Goal: Task Accomplishment & Management: Manage account settings

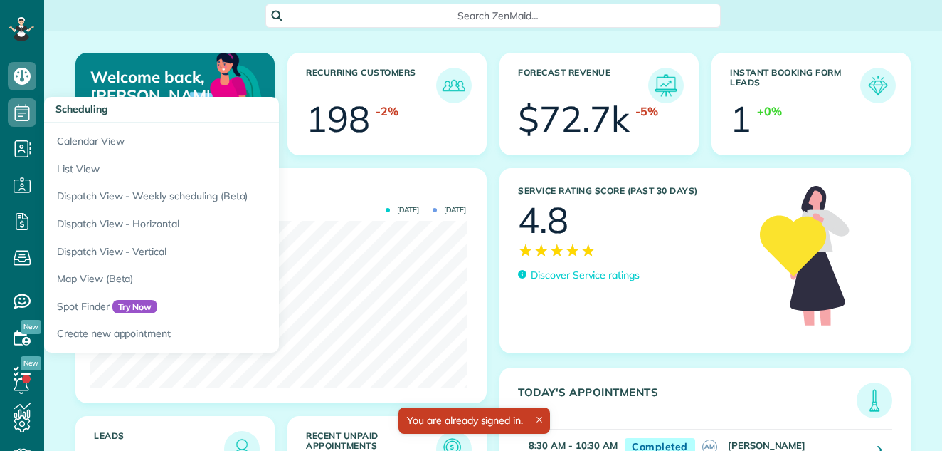
scroll to position [167, 376]
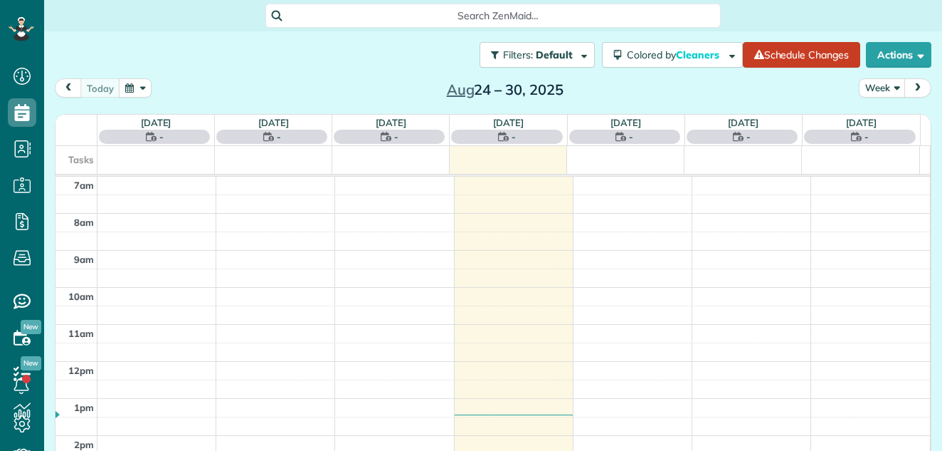
scroll to position [6, 6]
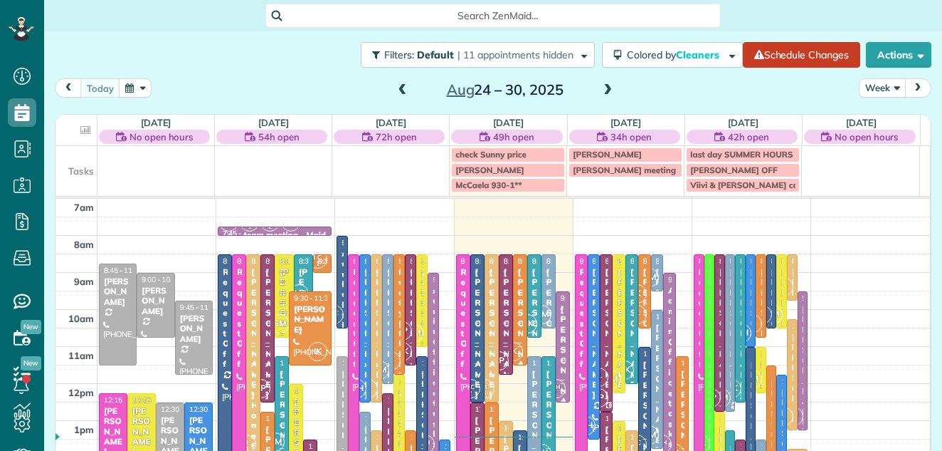
click at [867, 83] on button "Week" at bounding box center [882, 87] width 47 height 19
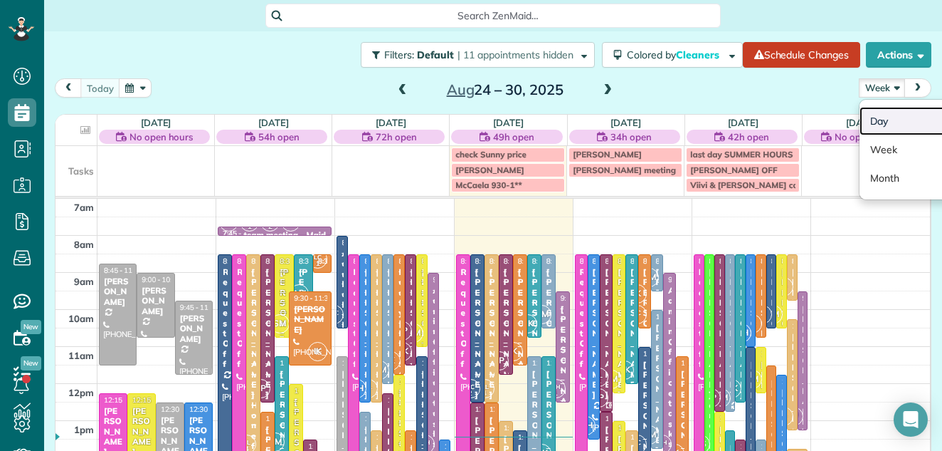
click at [869, 113] on link "Day" at bounding box center [916, 121] width 112 height 28
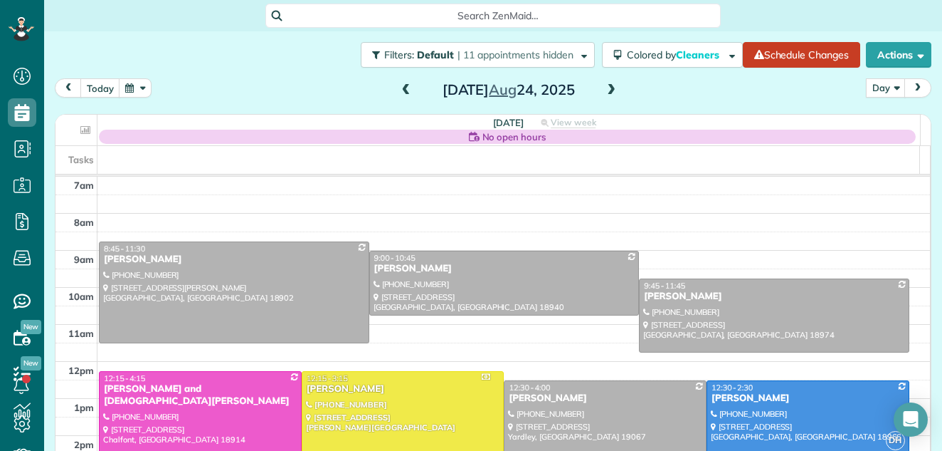
click at [606, 87] on span at bounding box center [612, 90] width 16 height 13
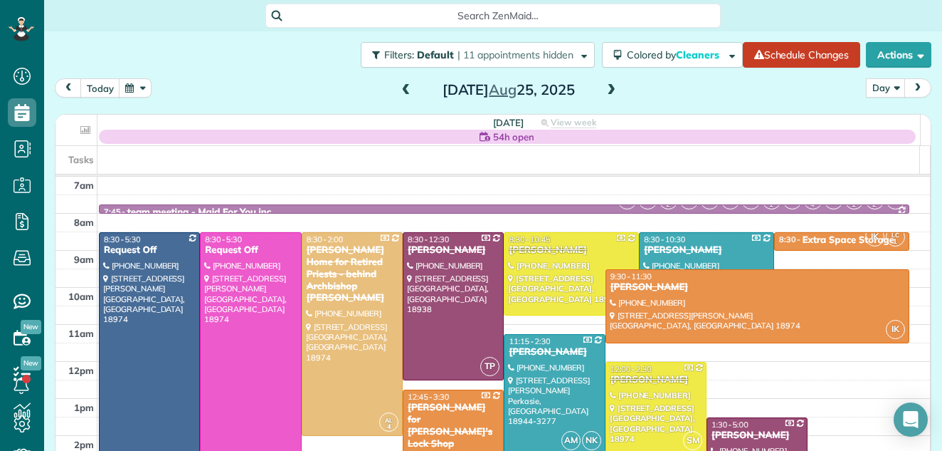
click at [606, 87] on span at bounding box center [612, 90] width 16 height 13
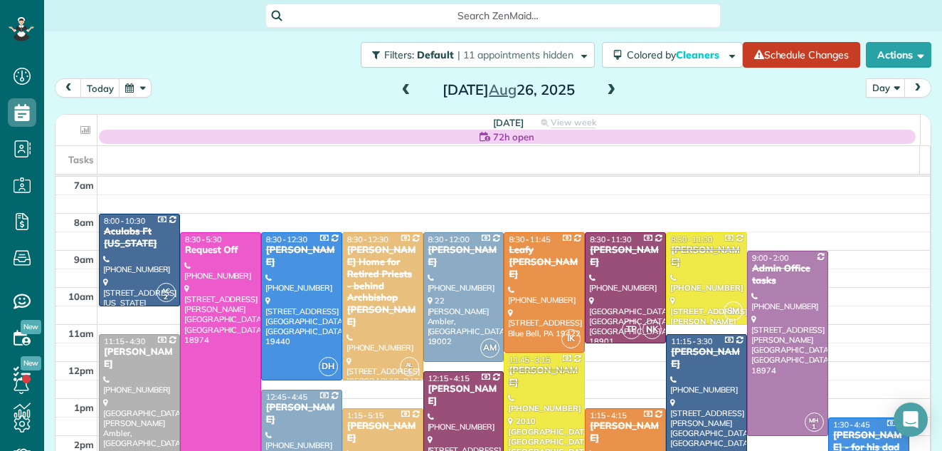
click at [606, 87] on span at bounding box center [612, 90] width 16 height 13
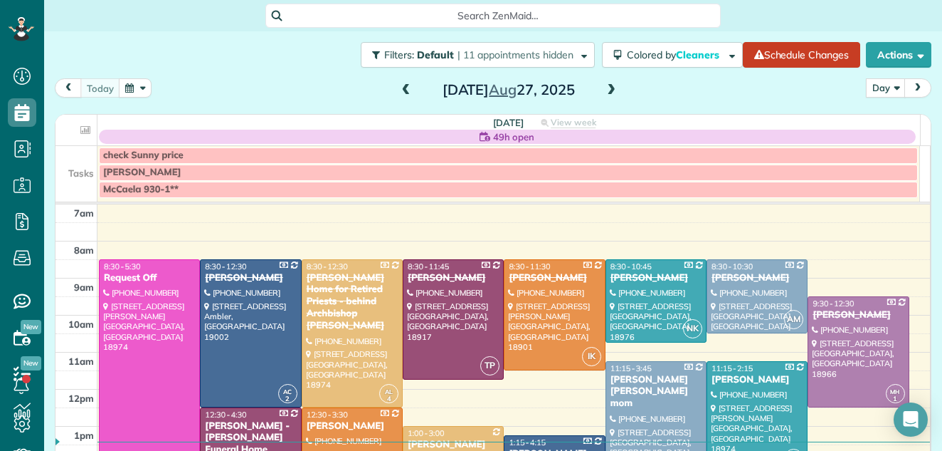
click at [606, 87] on span at bounding box center [612, 90] width 16 height 13
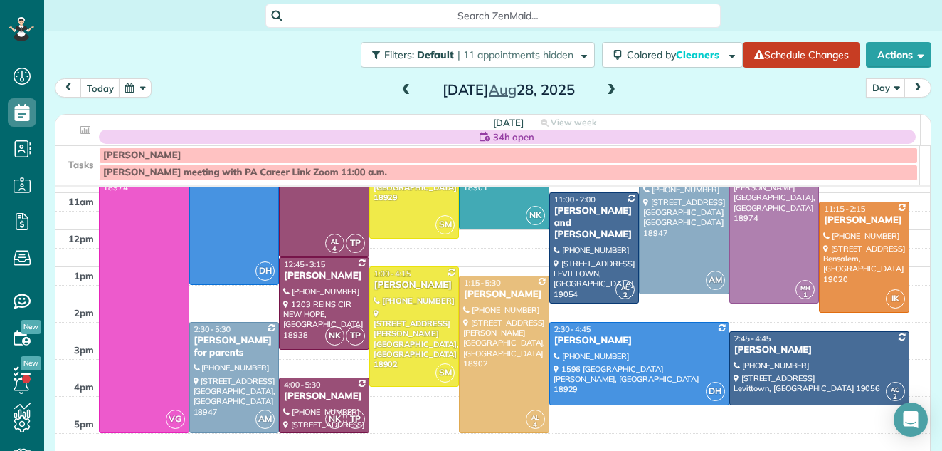
scroll to position [149, 0]
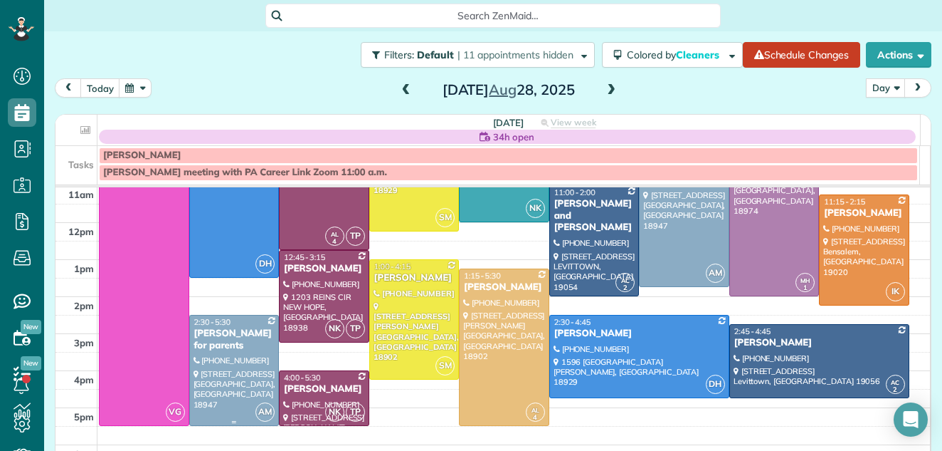
click at [236, 359] on div at bounding box center [234, 370] width 89 height 110
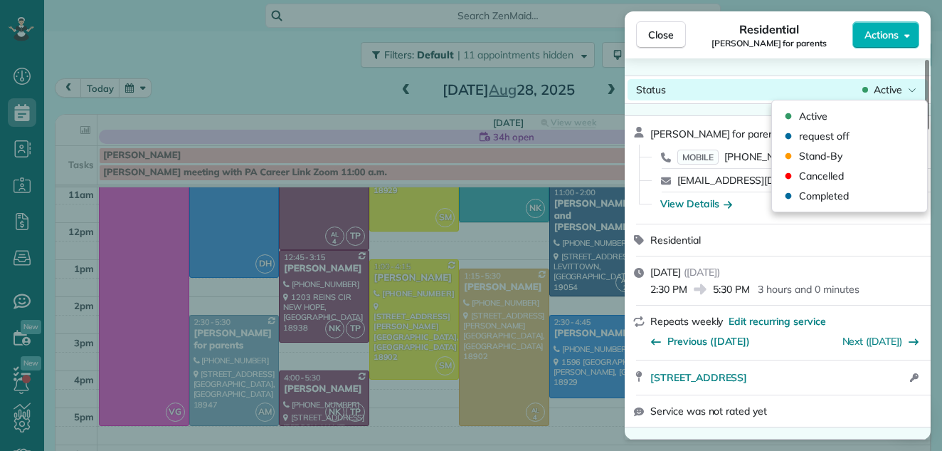
click at [889, 90] on span "Active" at bounding box center [888, 90] width 28 height 14
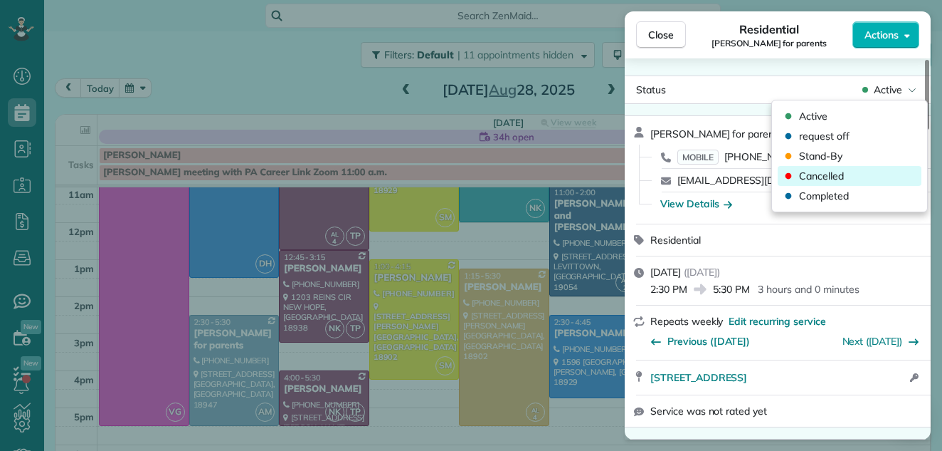
click at [838, 169] on span "Cancelled" at bounding box center [821, 176] width 45 height 14
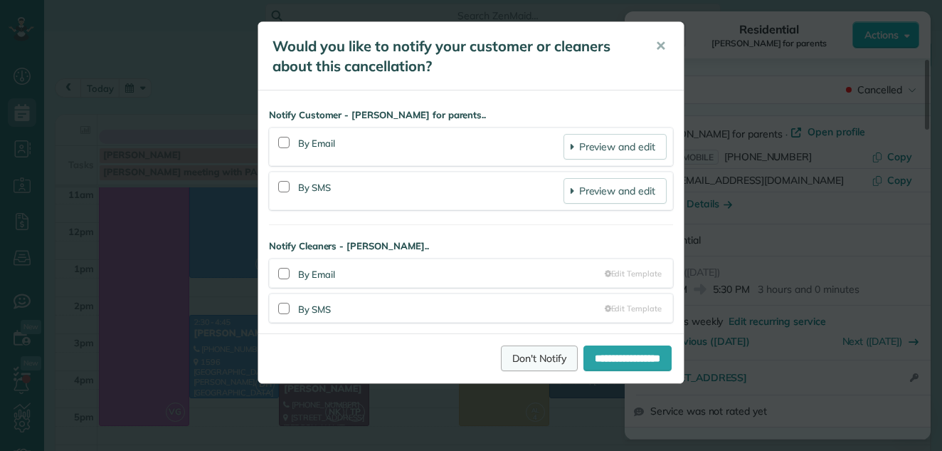
click at [518, 354] on link "Don't Notify" at bounding box center [539, 358] width 77 height 26
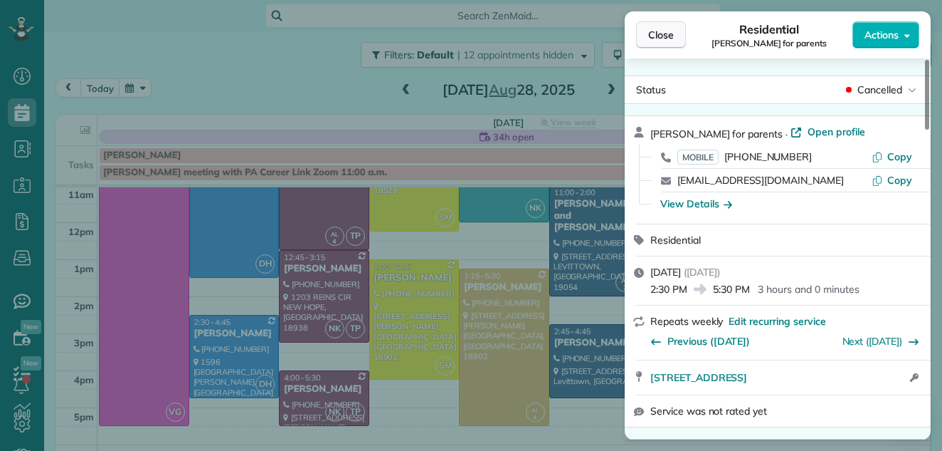
click at [666, 37] on span "Close" at bounding box center [661, 35] width 26 height 14
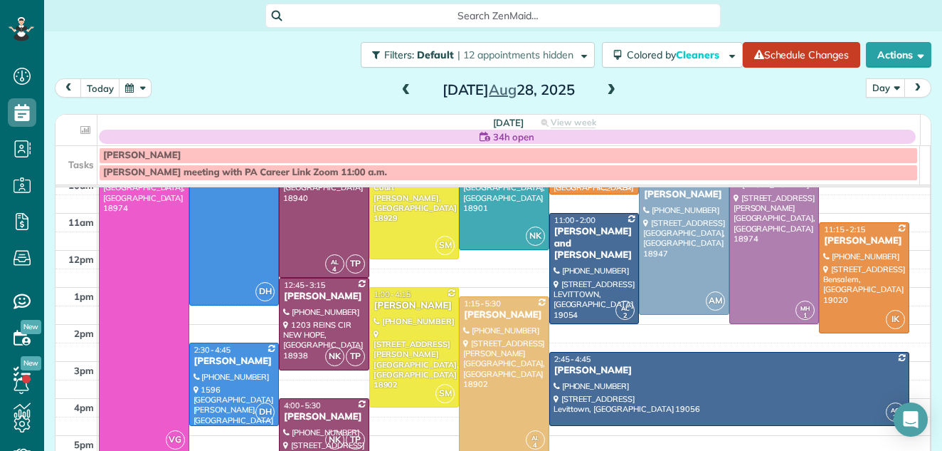
scroll to position [135, 0]
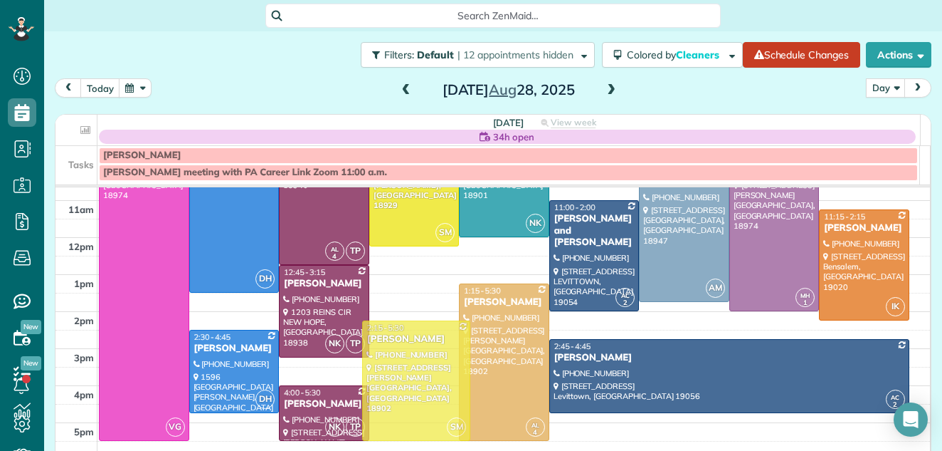
drag, startPoint x: 375, startPoint y: 321, endPoint x: 373, endPoint y: 365, distance: 44.2
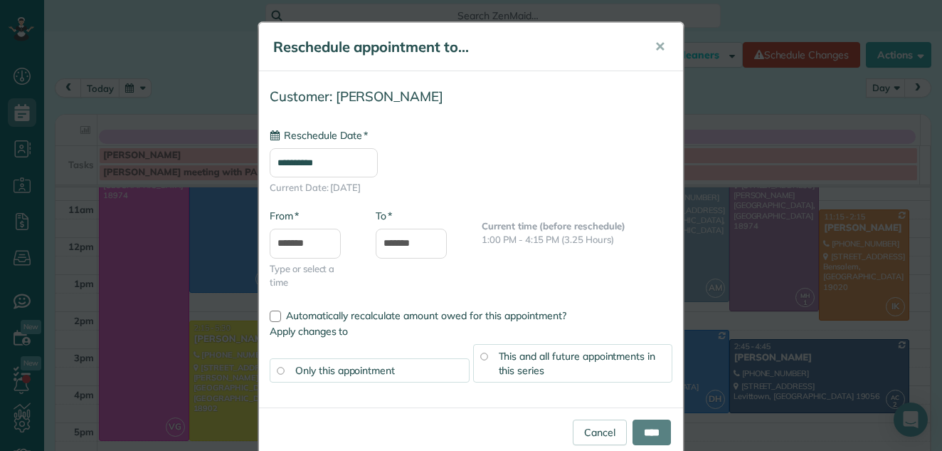
type input "**********"
click at [633, 432] on input "****" at bounding box center [652, 432] width 38 height 26
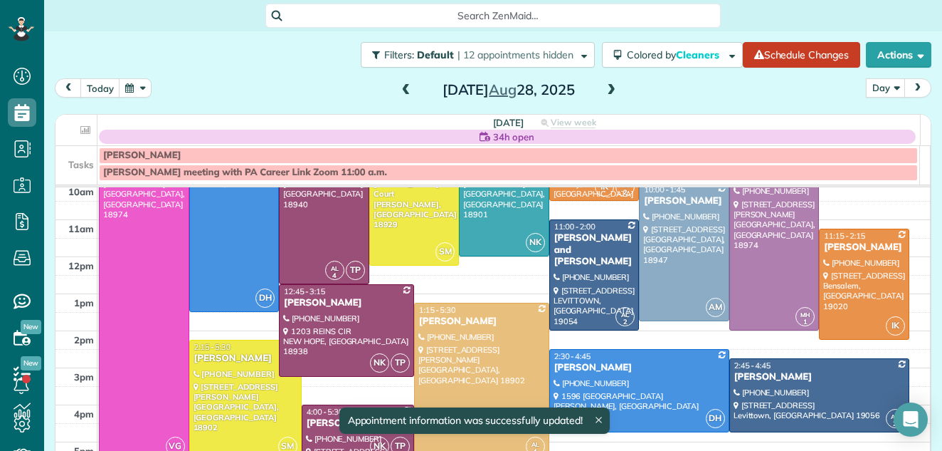
scroll to position [106, 0]
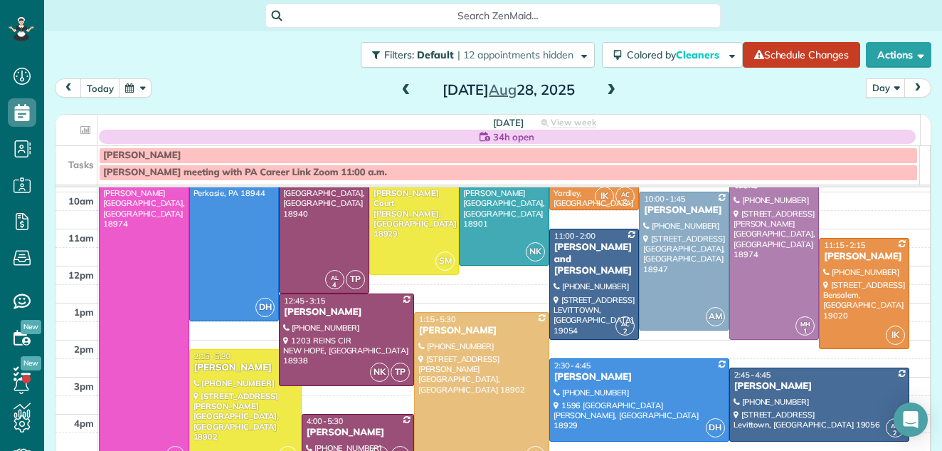
click at [229, 403] on div at bounding box center [245, 409] width 111 height 119
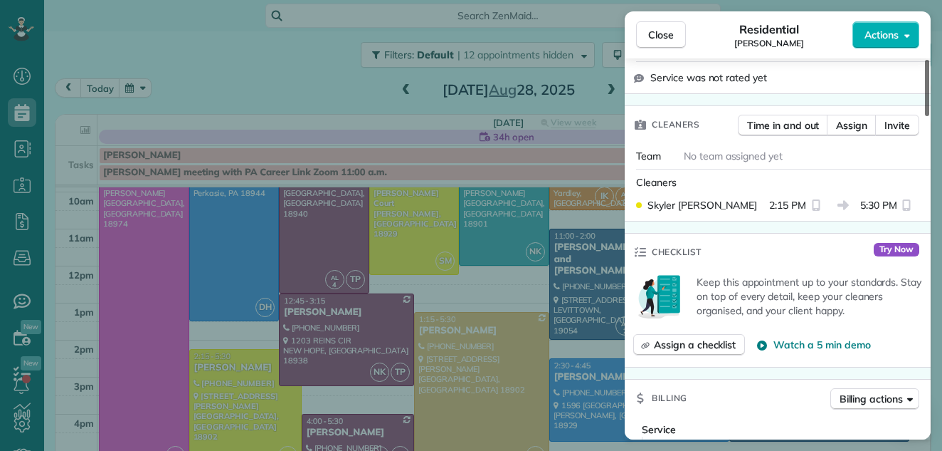
drag, startPoint x: 928, startPoint y: 104, endPoint x: 913, endPoint y: 156, distance: 53.9
click at [925, 116] on div at bounding box center [927, 88] width 4 height 56
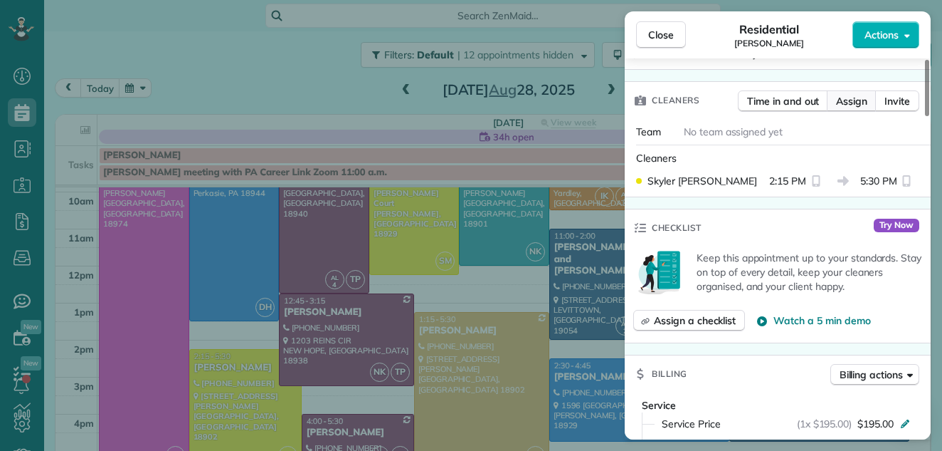
click at [857, 99] on span "Assign" at bounding box center [851, 101] width 31 height 14
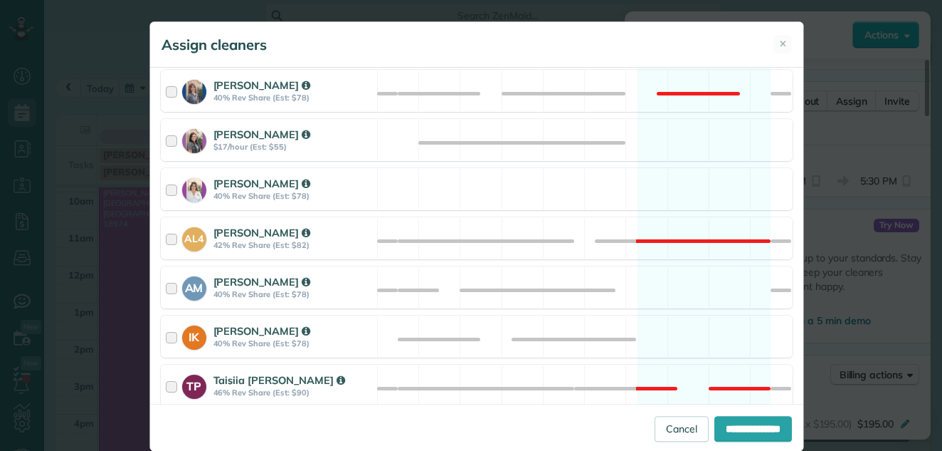
scroll to position [495, 0]
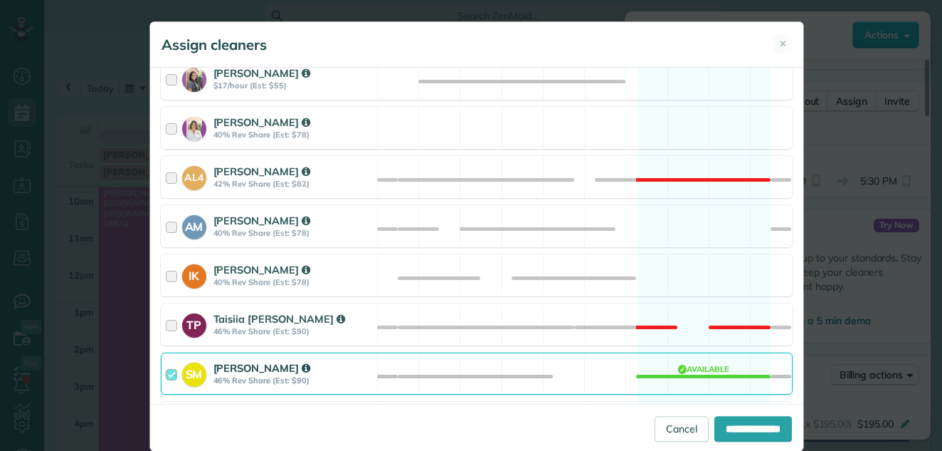
click at [167, 371] on div at bounding box center [174, 373] width 16 height 26
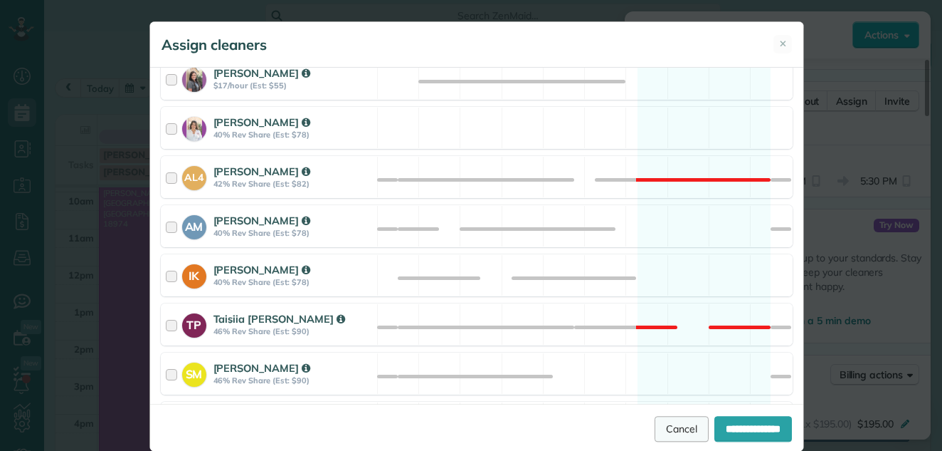
click at [655, 421] on link "Cancel" at bounding box center [682, 429] width 54 height 26
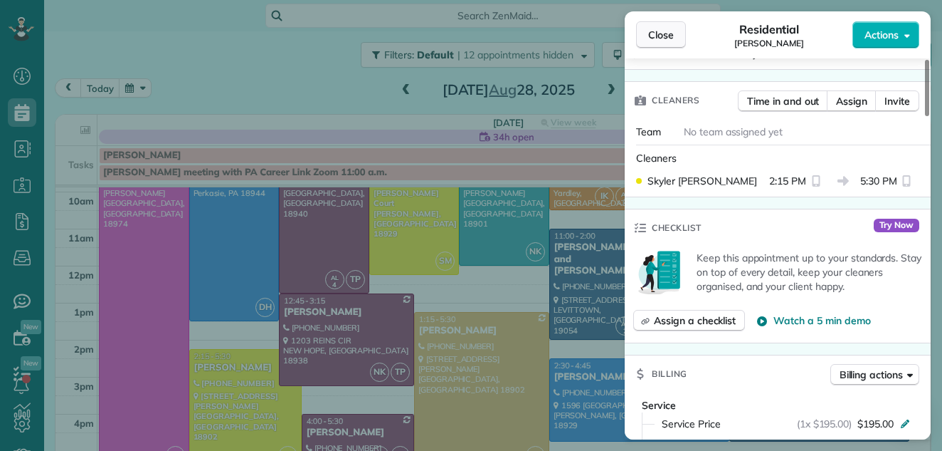
click at [665, 33] on span "Close" at bounding box center [661, 35] width 26 height 14
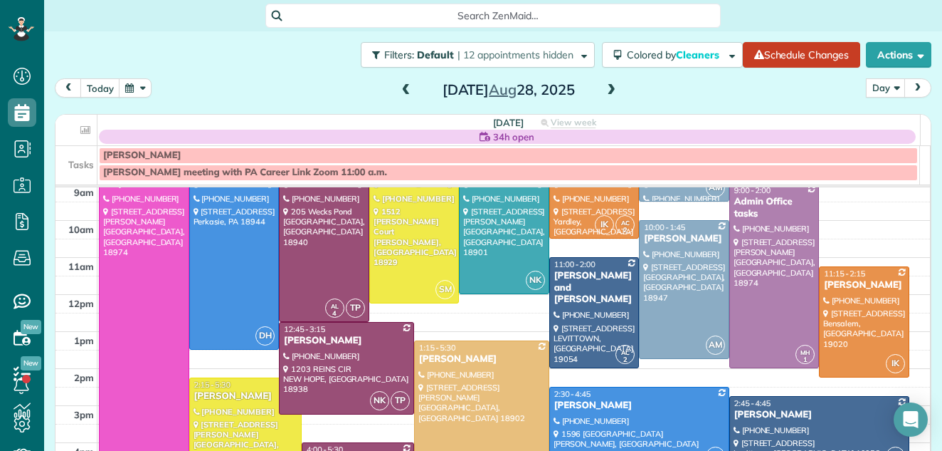
scroll to position [49, 0]
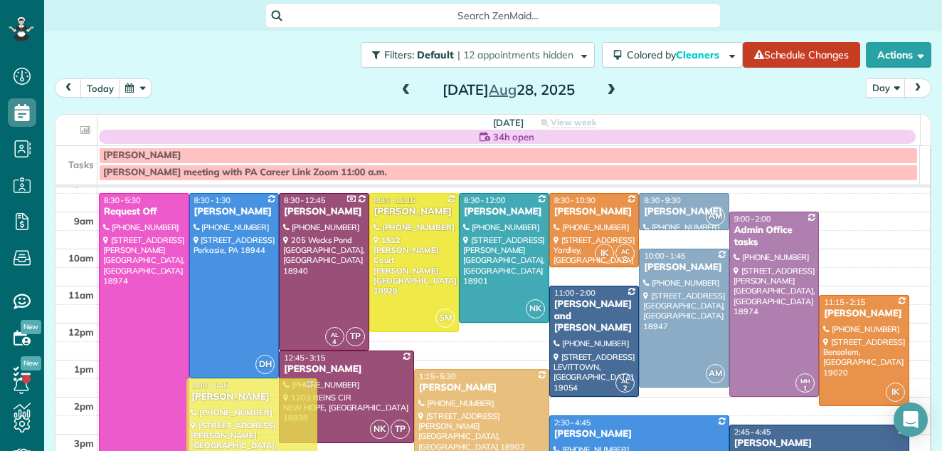
drag, startPoint x: 252, startPoint y: 412, endPoint x: 251, endPoint y: 387, distance: 24.9
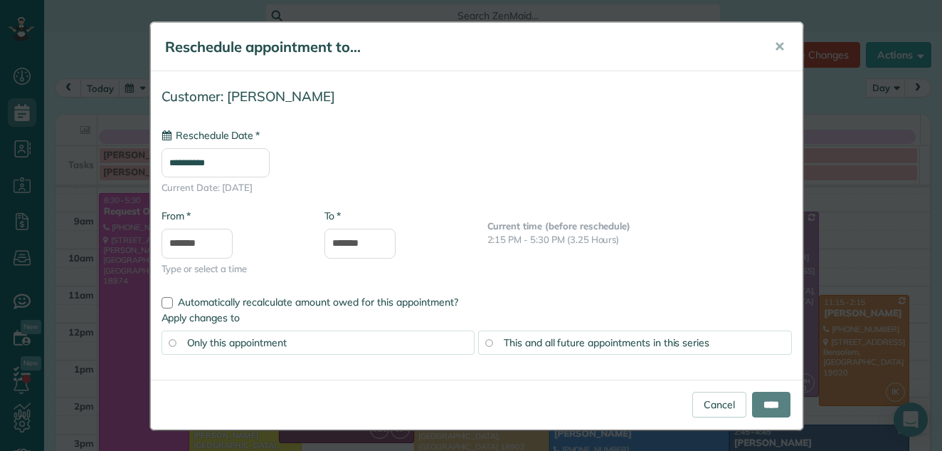
type input "**********"
click at [771, 401] on input "****" at bounding box center [771, 405] width 38 height 26
